Goal: Information Seeking & Learning: Learn about a topic

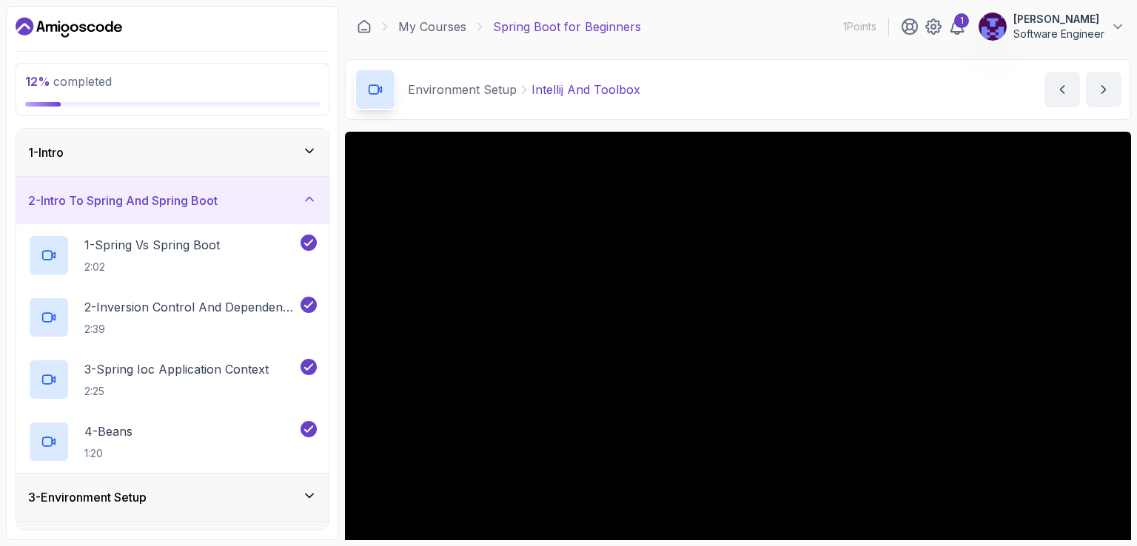
scroll to position [158, 0]
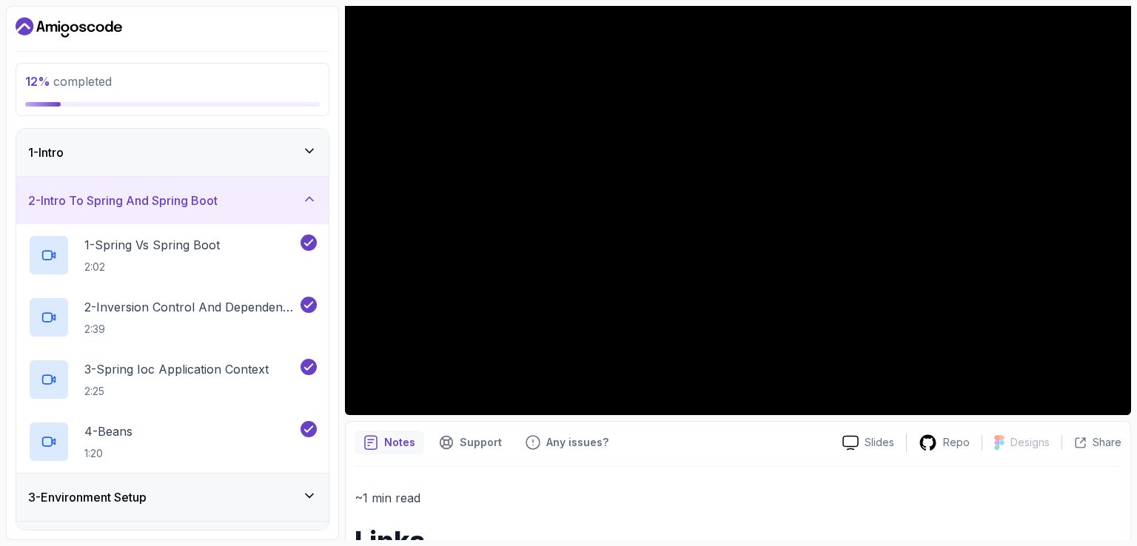
click at [316, 193] on icon at bounding box center [309, 199] width 15 height 15
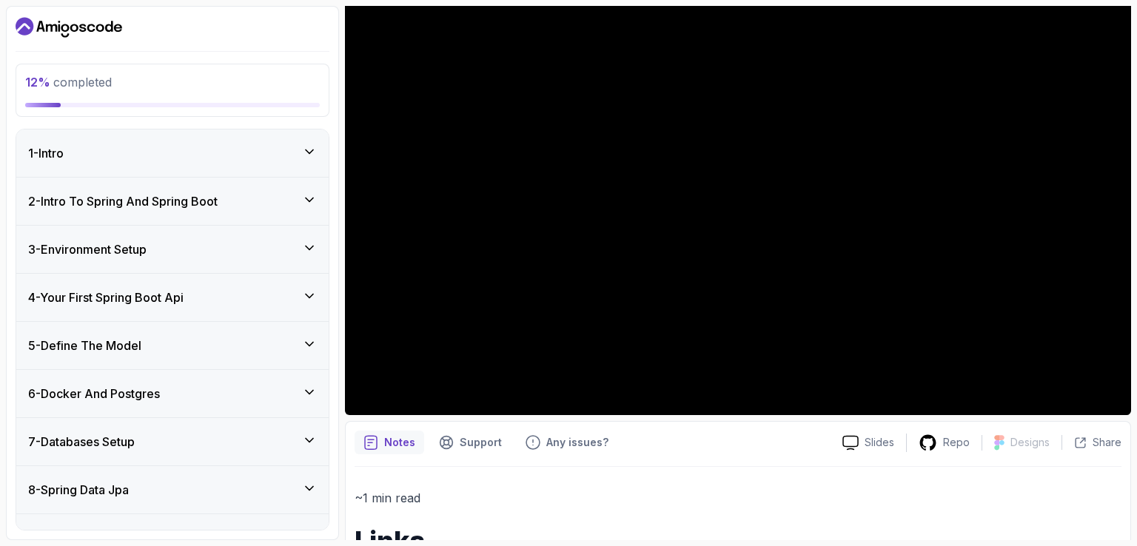
click at [317, 187] on div "2 - Intro To Spring And Spring Boot" at bounding box center [172, 201] width 312 height 47
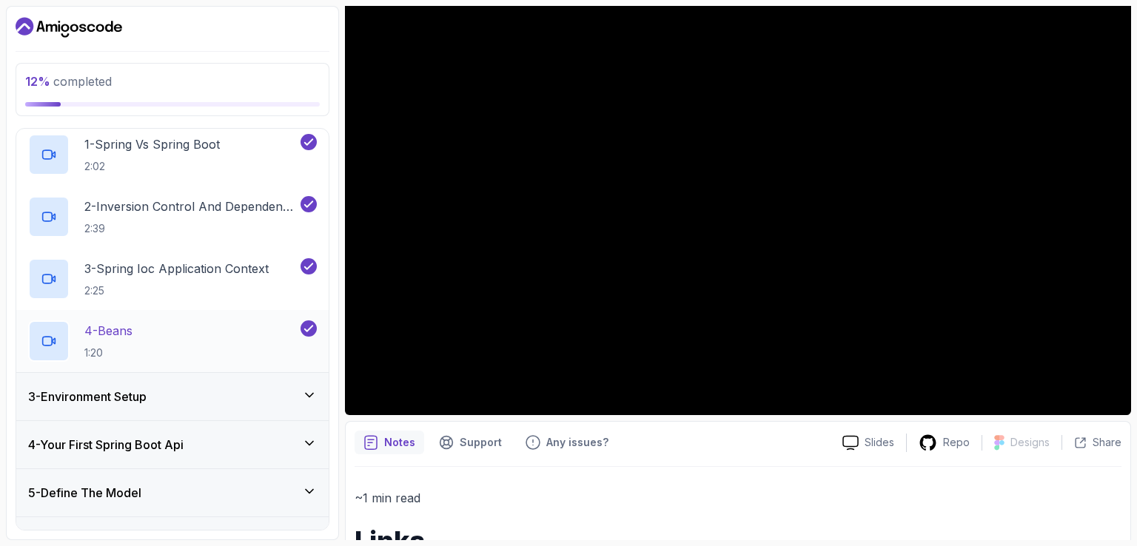
scroll to position [140, 0]
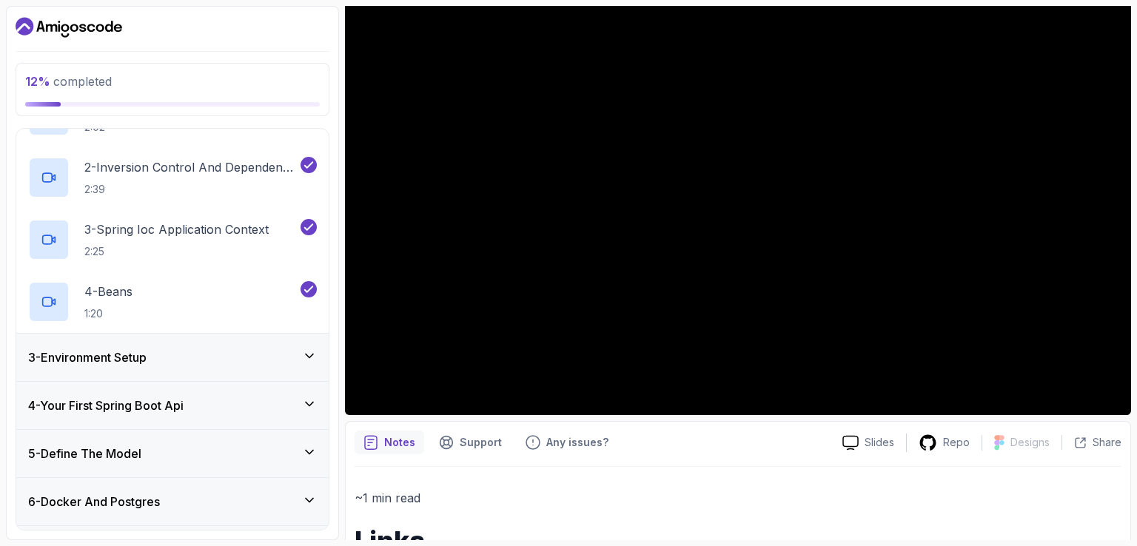
click at [312, 349] on icon at bounding box center [309, 356] width 15 height 15
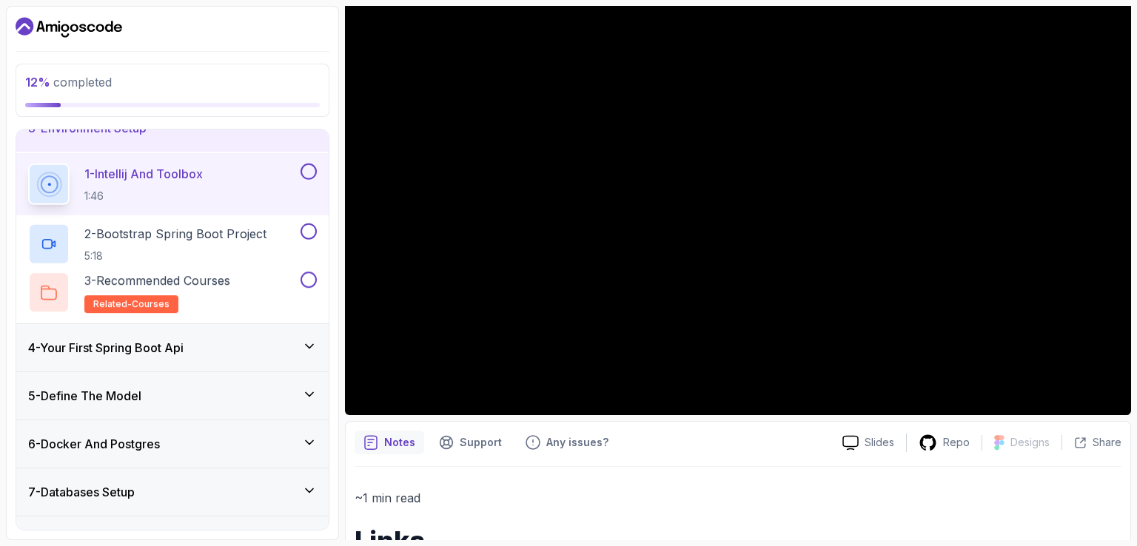
scroll to position [121, 0]
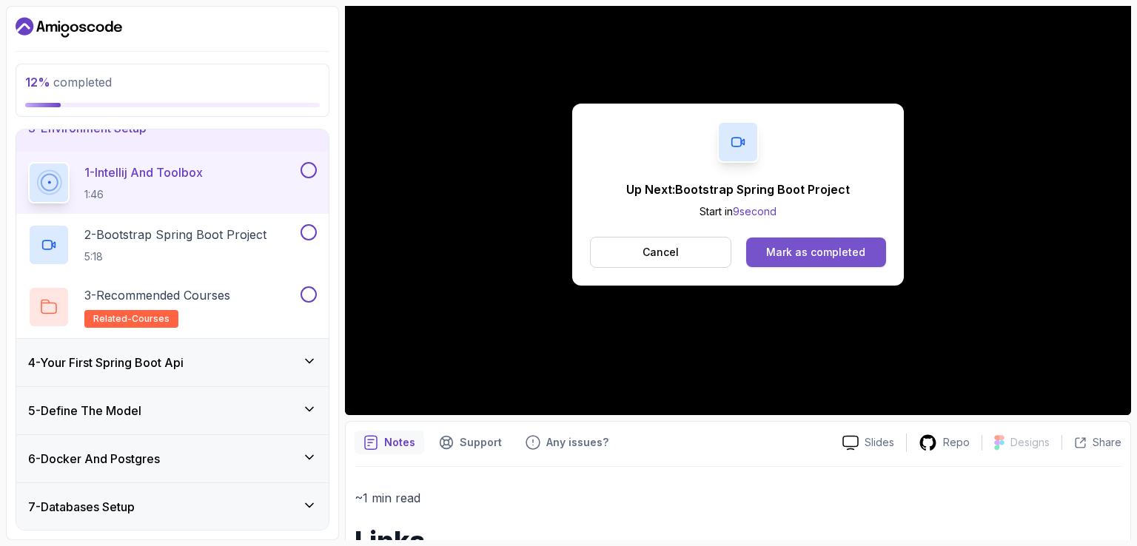
click at [828, 246] on div "Mark as completed" at bounding box center [815, 252] width 99 height 15
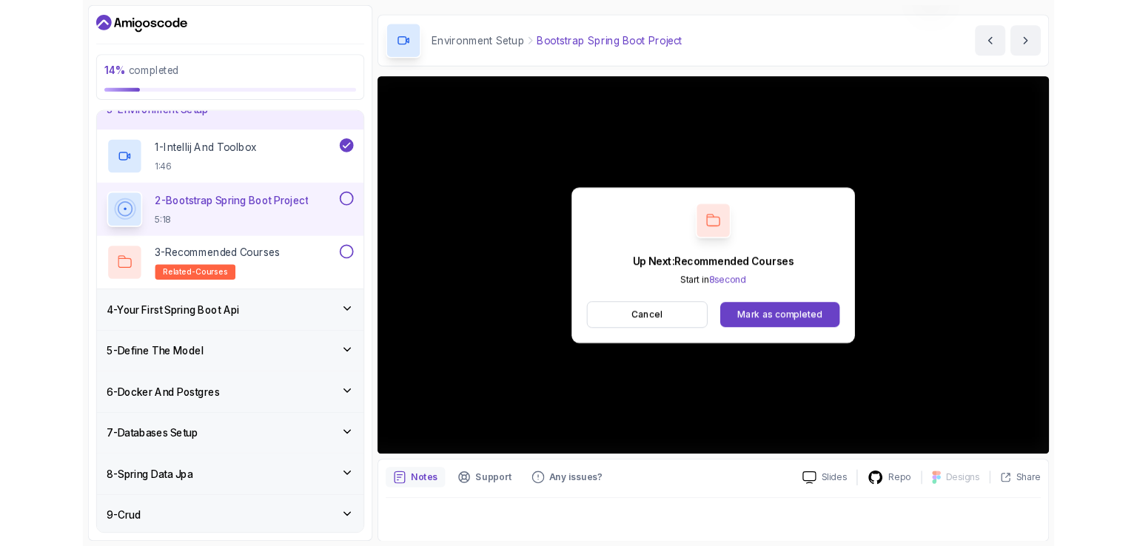
scroll to position [136, 0]
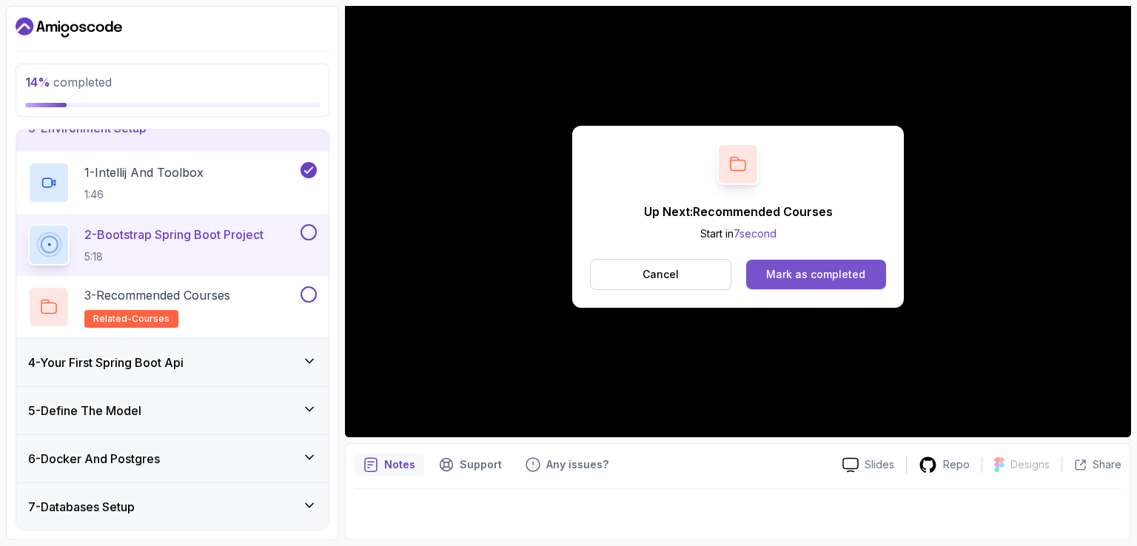
click at [856, 284] on button "Mark as completed" at bounding box center [816, 275] width 140 height 30
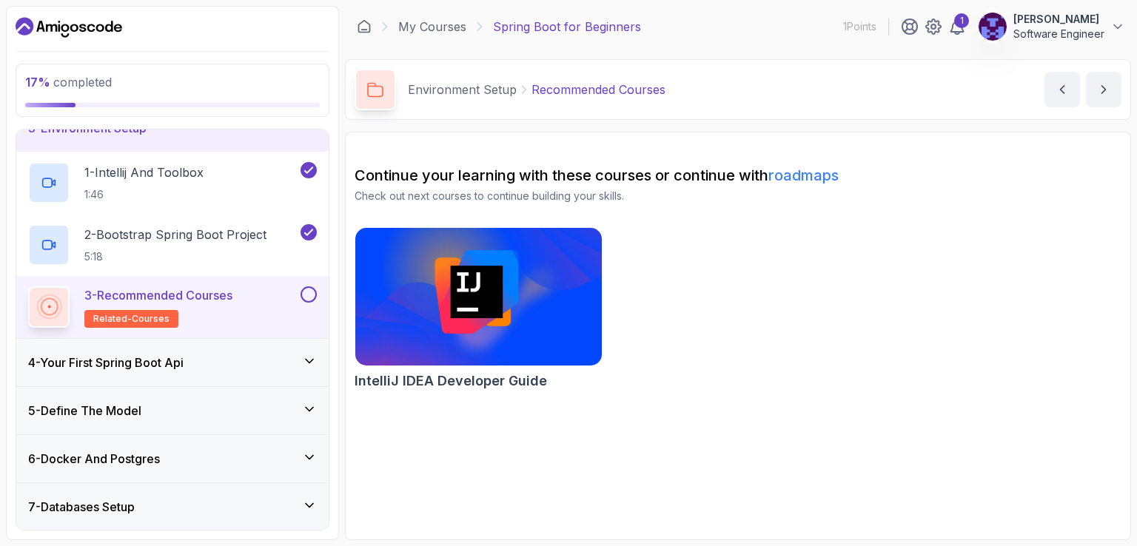
click at [307, 360] on icon at bounding box center [309, 361] width 15 height 15
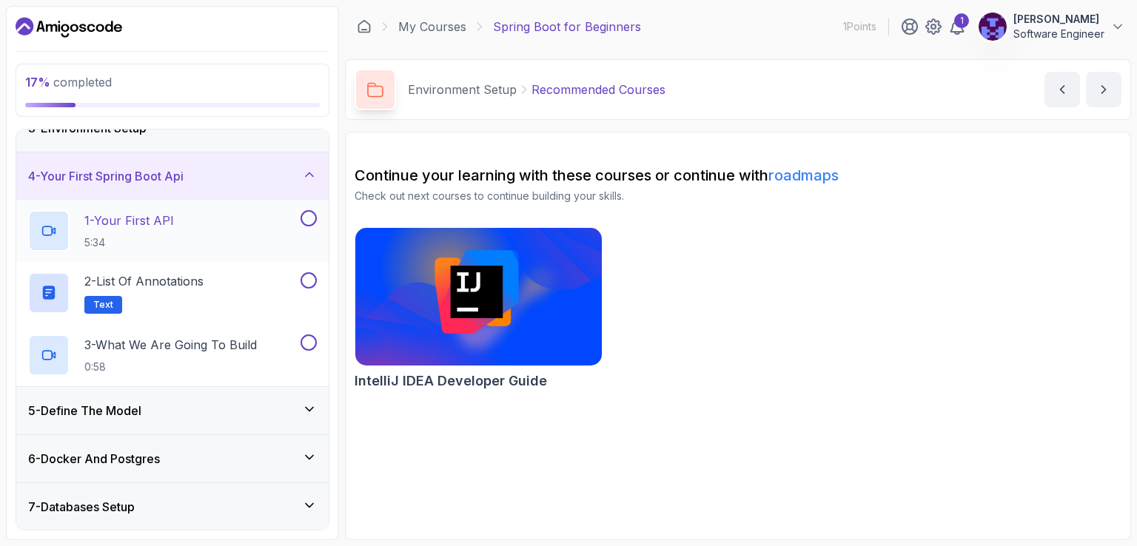
click at [153, 229] on h2 "1 - Your First API 5:34" at bounding box center [129, 231] width 90 height 38
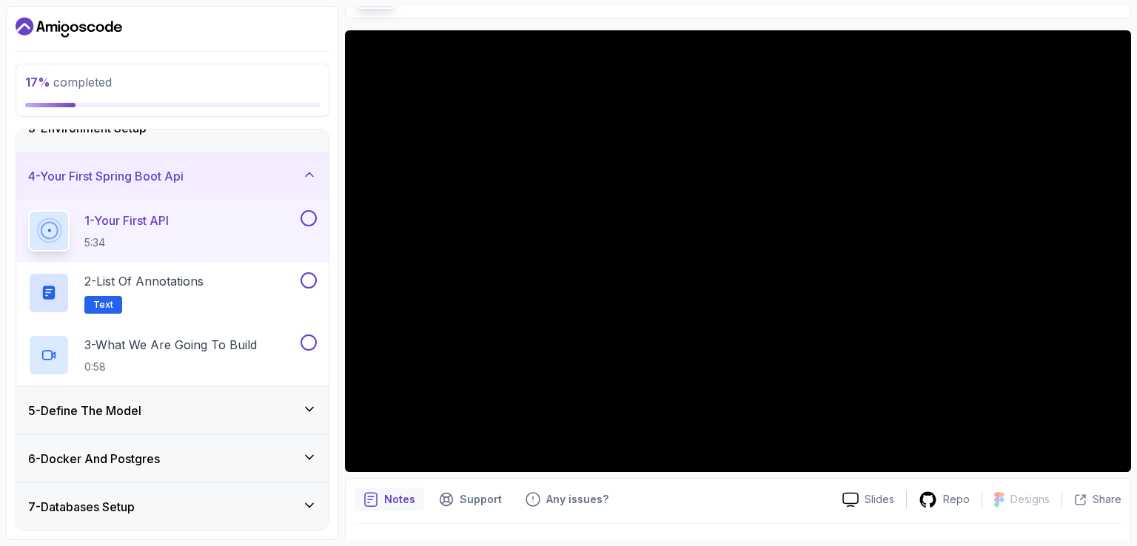
scroll to position [161, 0]
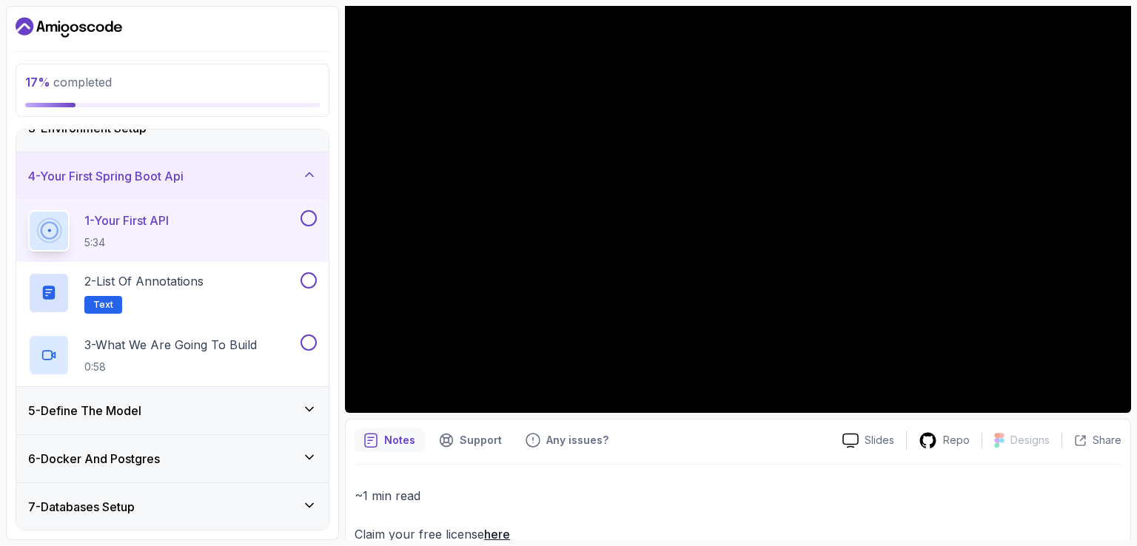
click at [305, 226] on button "1 - Your First API 5:34" at bounding box center [172, 230] width 289 height 41
click at [310, 212] on button at bounding box center [309, 218] width 16 height 16
click at [232, 293] on div "2 - List of Annotations Text" at bounding box center [162, 292] width 269 height 41
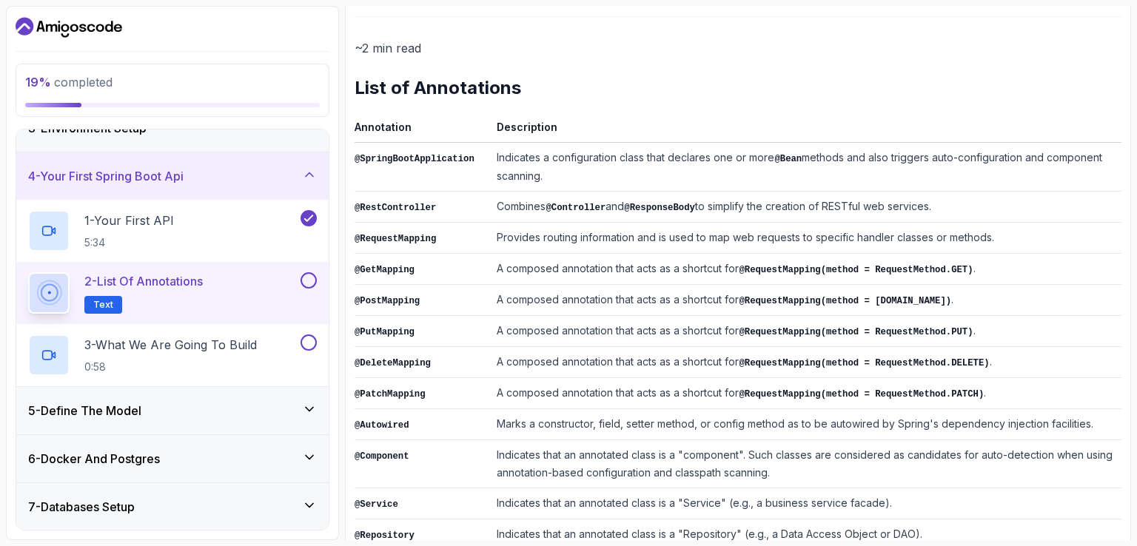
click at [588, 367] on td "A composed annotation that acts as a shortcut for @RequestMapping(method = Requ…" at bounding box center [806, 362] width 631 height 31
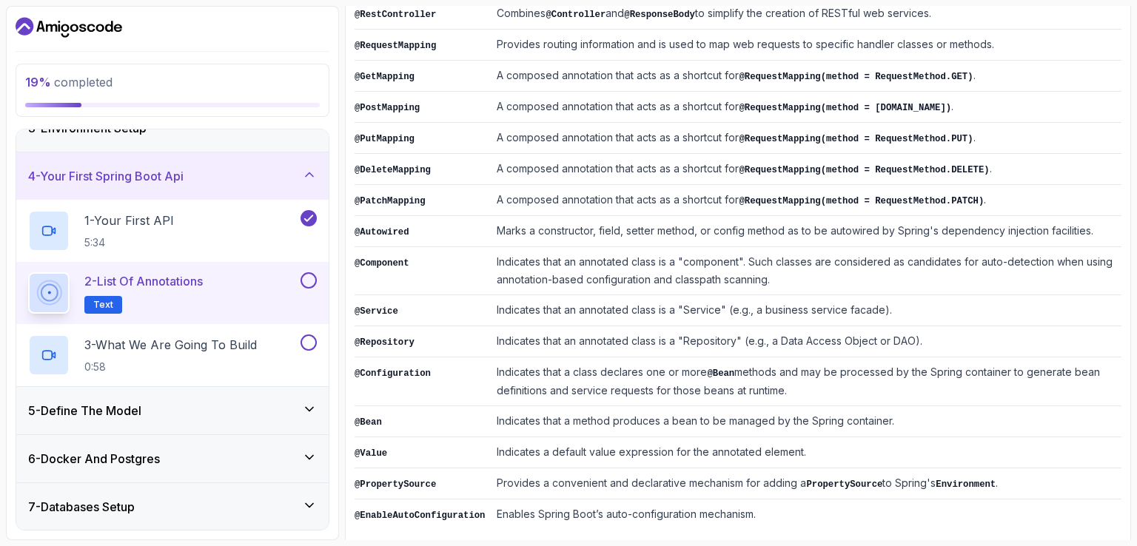
scroll to position [358, 0]
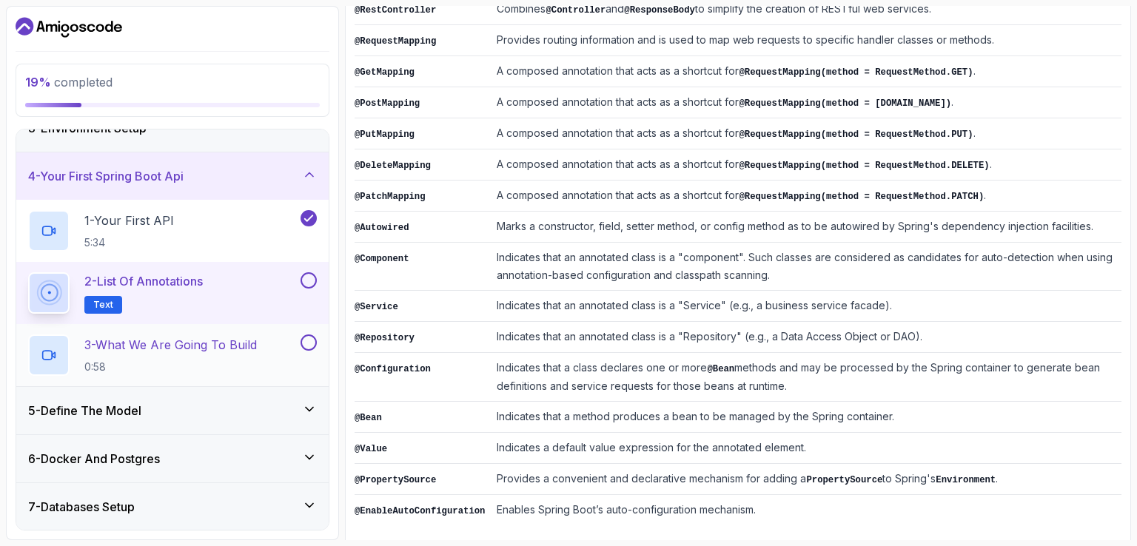
click at [161, 346] on p "3 - What We Are Going To Build" at bounding box center [170, 345] width 172 height 18
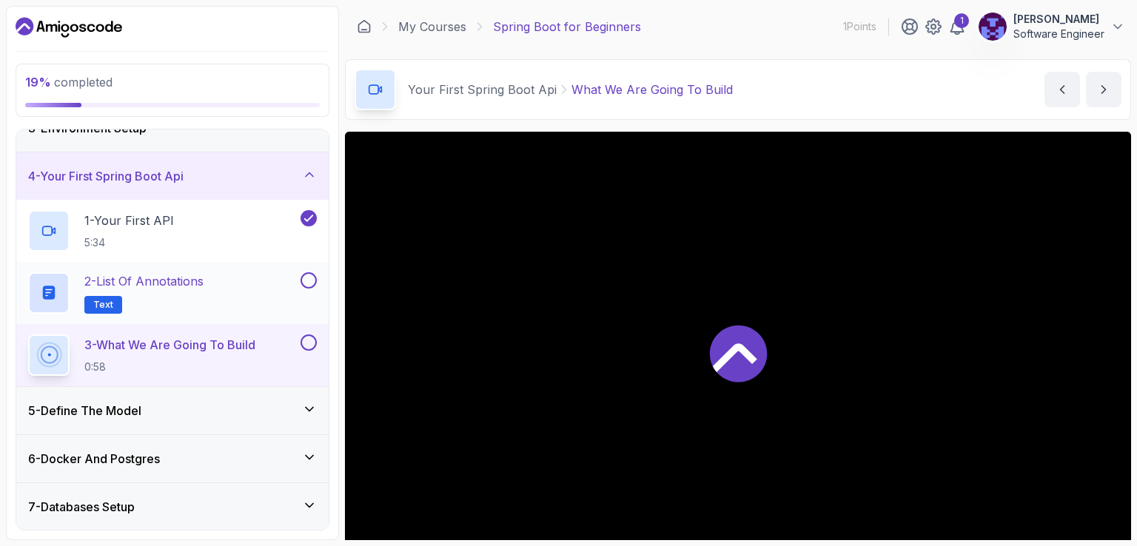
click at [309, 279] on button at bounding box center [309, 280] width 16 height 16
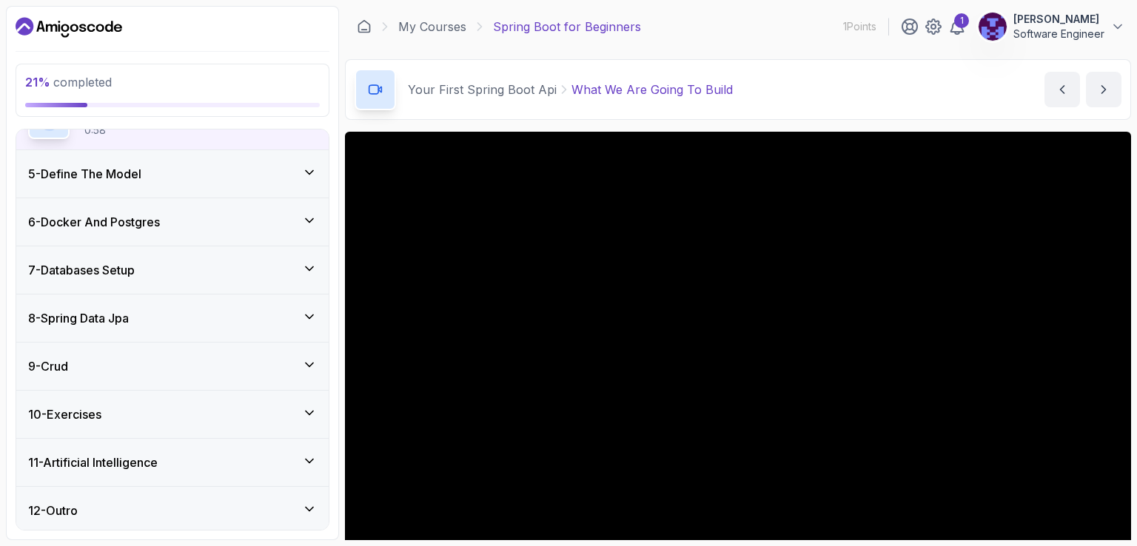
scroll to position [360, 0]
click at [962, 13] on div "1" at bounding box center [961, 20] width 15 height 15
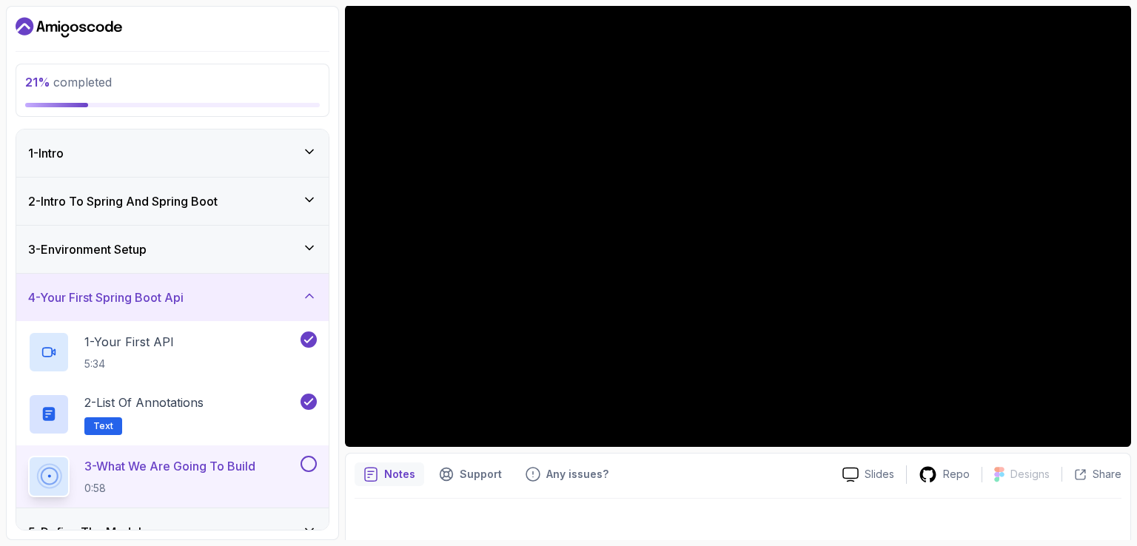
scroll to position [136, 0]
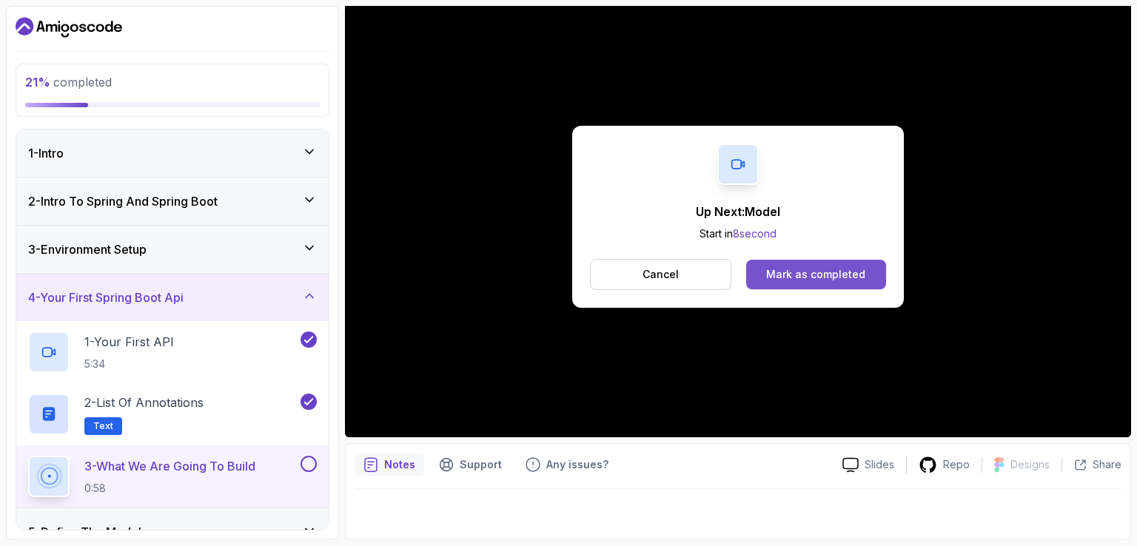
click at [809, 281] on div "Mark as completed" at bounding box center [815, 274] width 99 height 15
